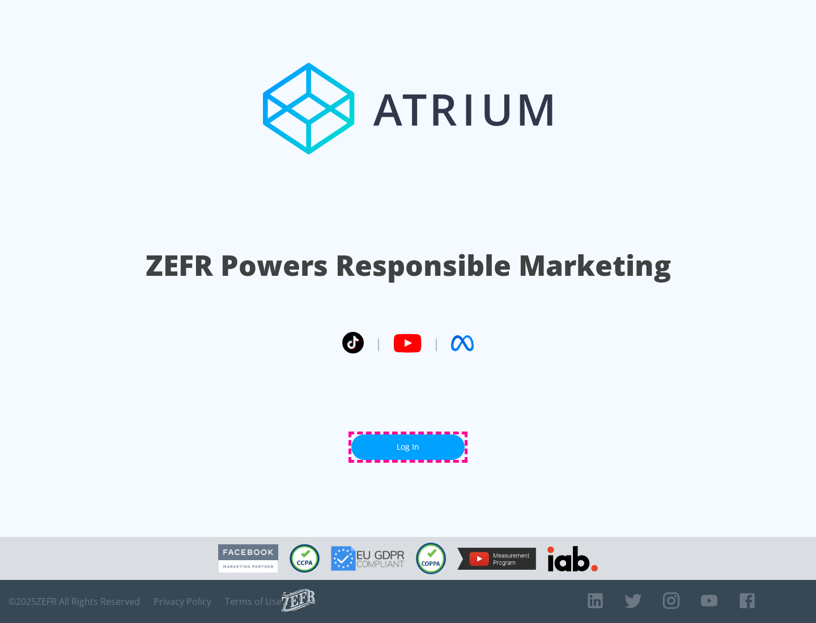
click at [408, 447] on link "Log In" at bounding box center [407, 446] width 113 height 25
